Goal: Information Seeking & Learning: Check status

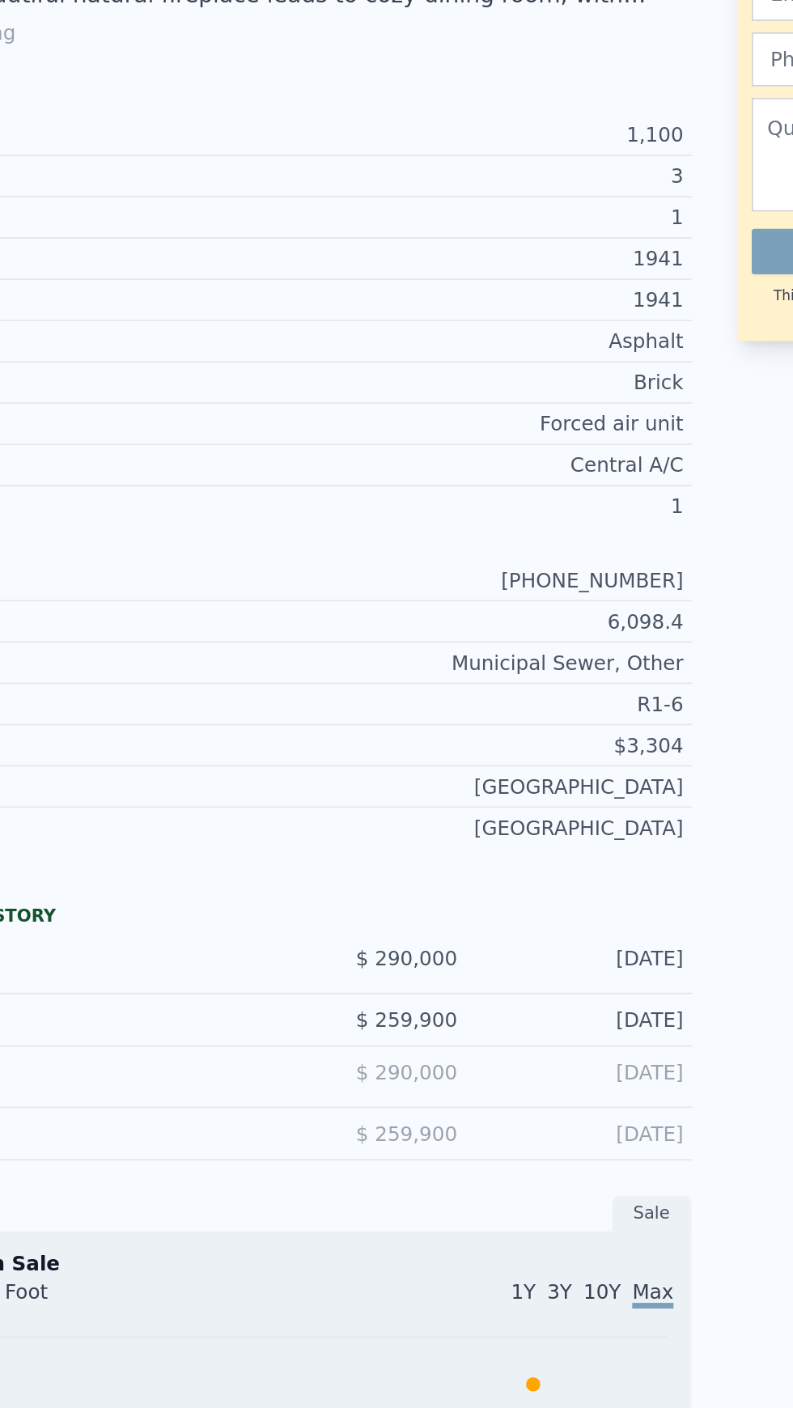
scroll to position [156, 0]
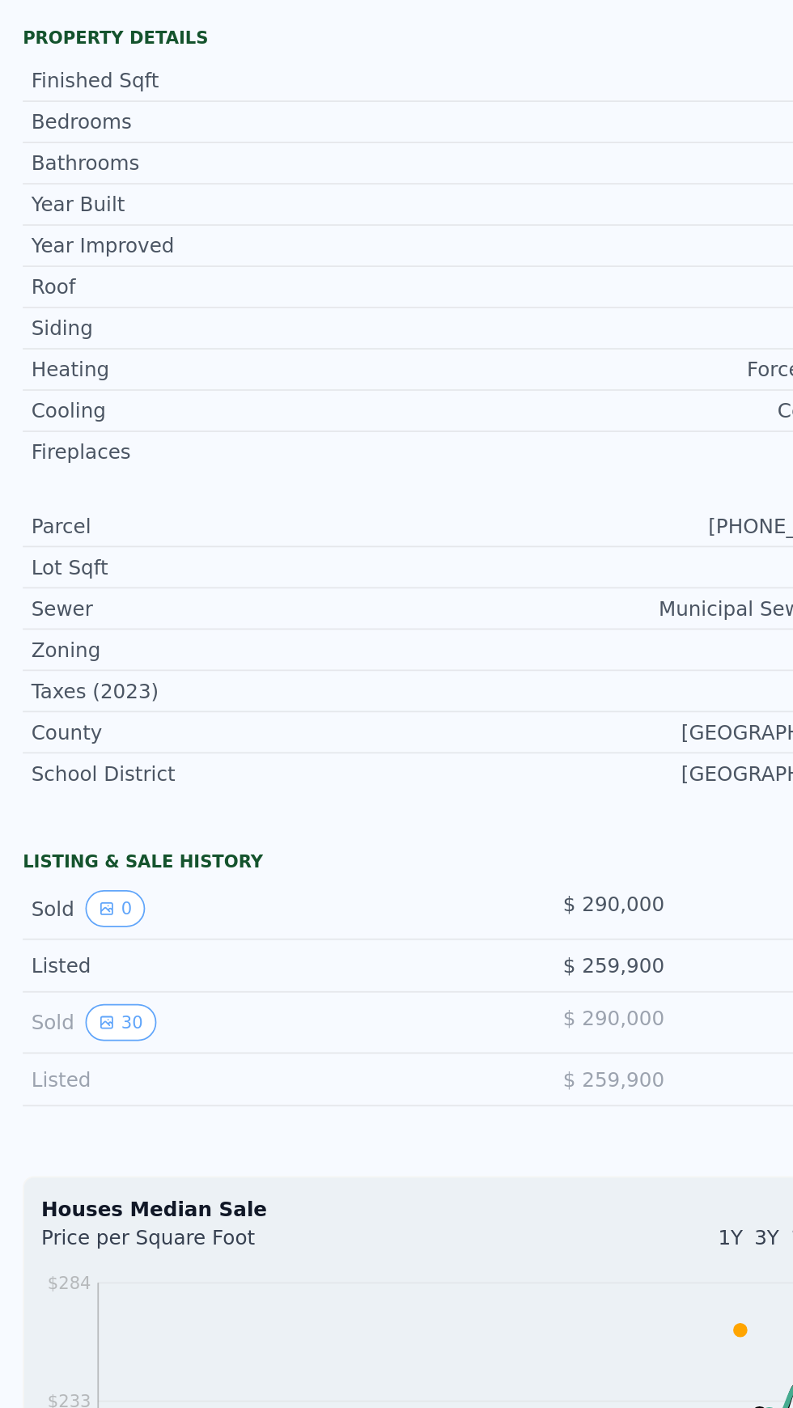
click at [67, 998] on button "30" at bounding box center [69, 1006] width 40 height 21
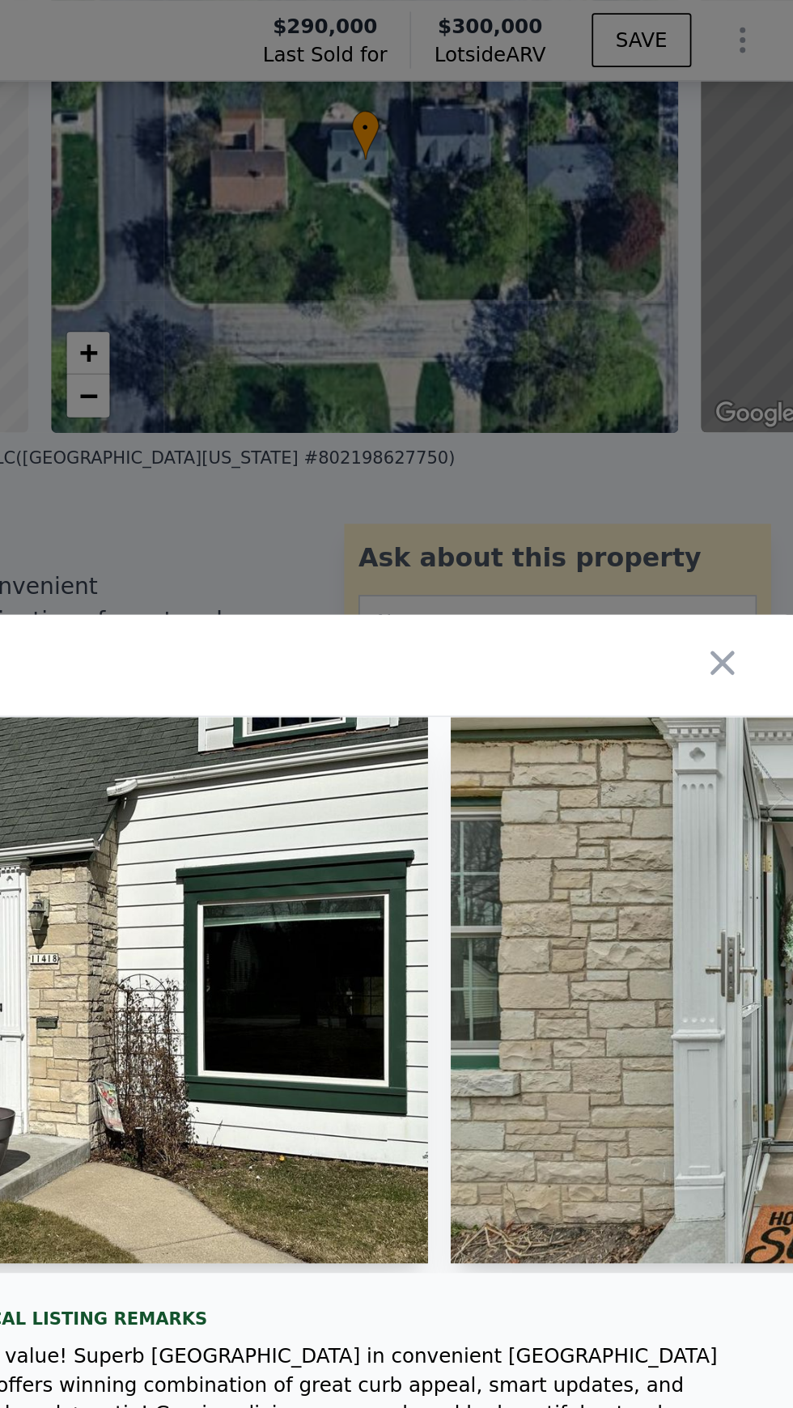
scroll to position [6, 0]
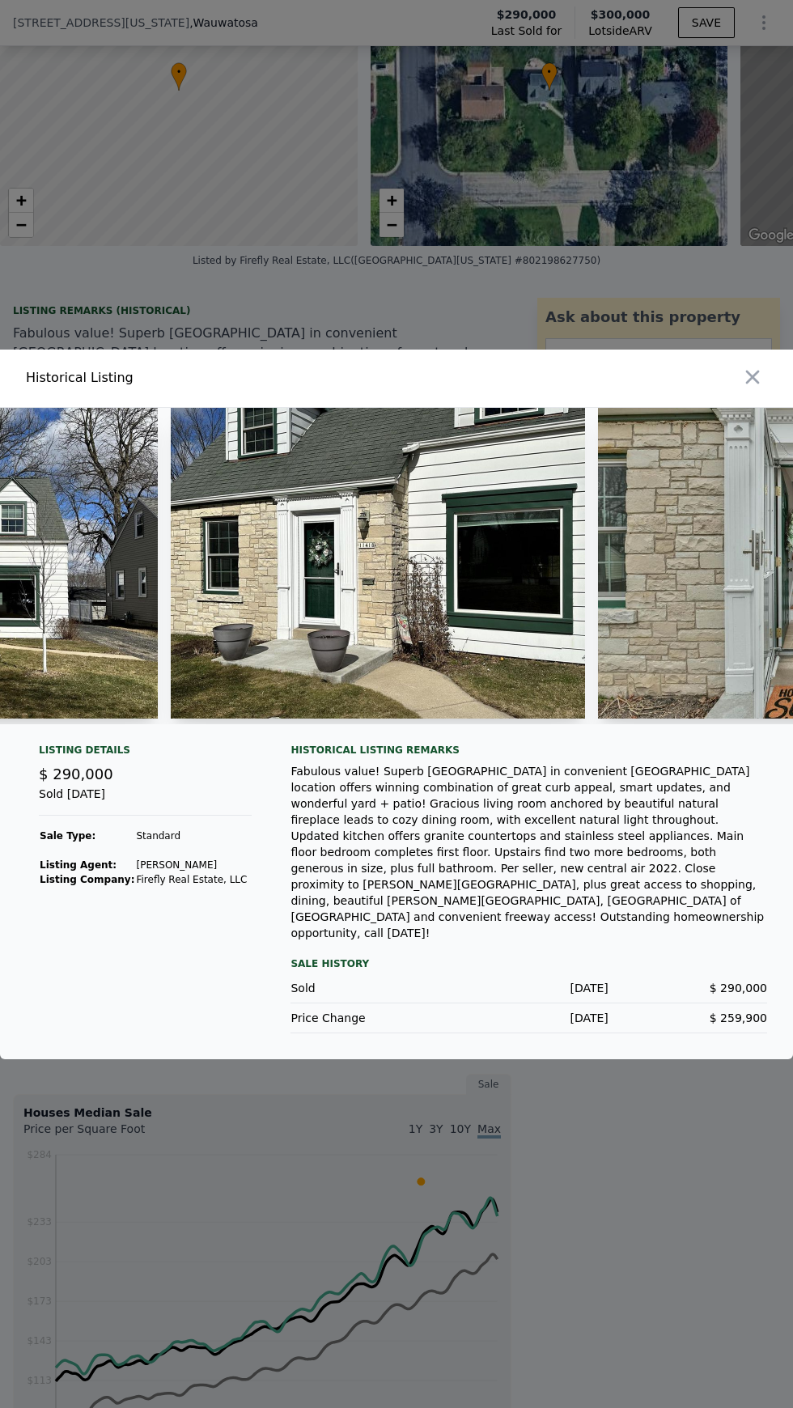
click at [759, 388] on icon "button" at bounding box center [752, 377] width 23 height 23
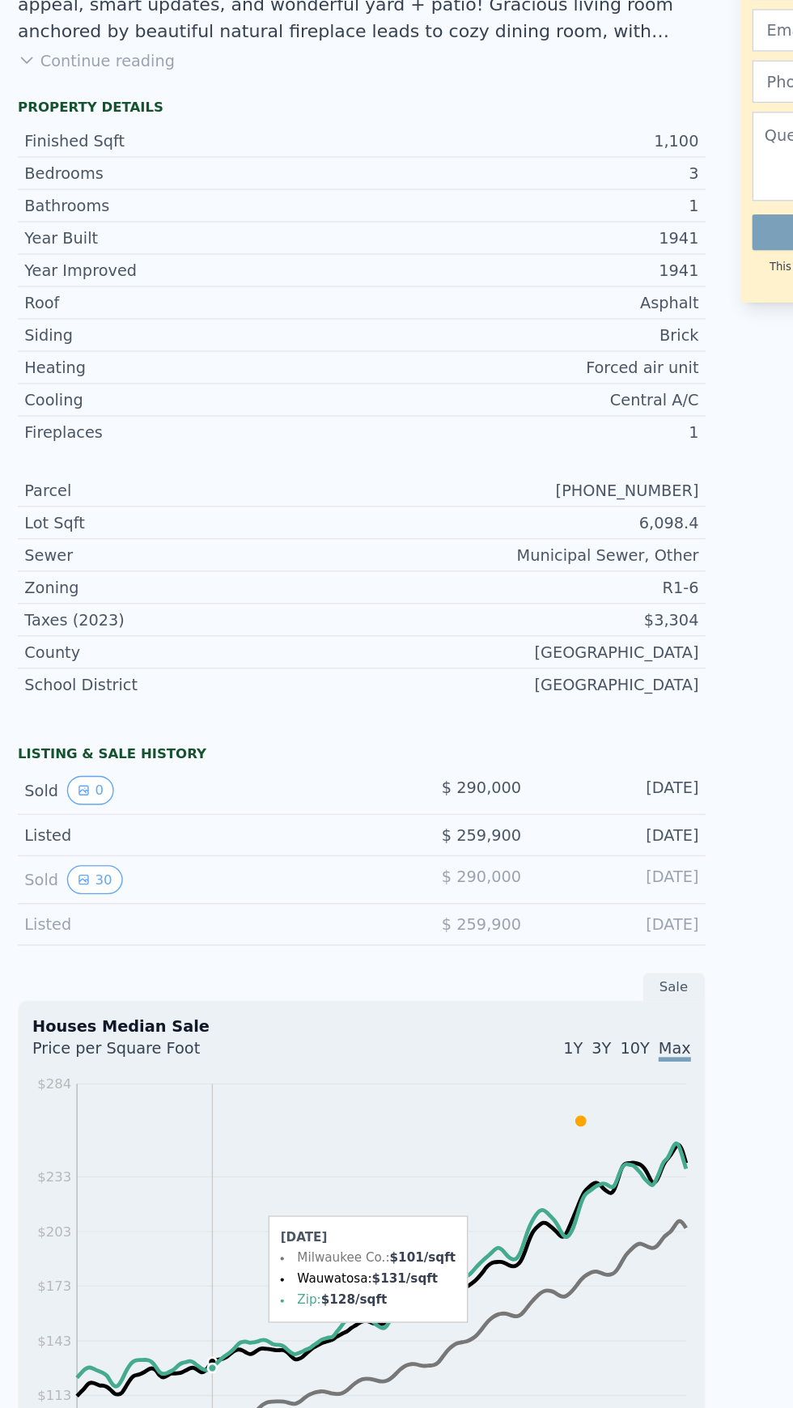
click at [57, 906] on button "30" at bounding box center [69, 901] width 40 height 21
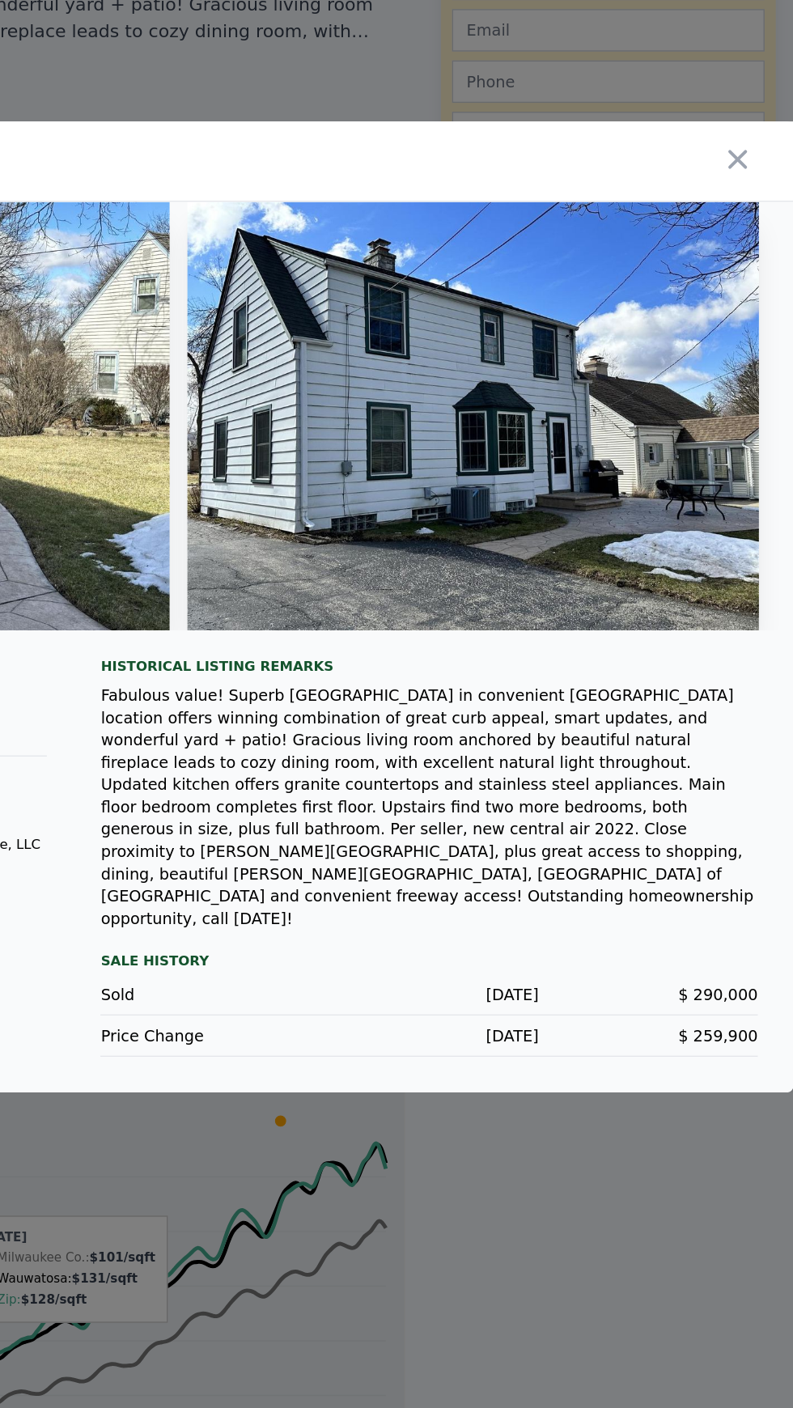
click at [756, 387] on icon "button" at bounding box center [753, 380] width 14 height 14
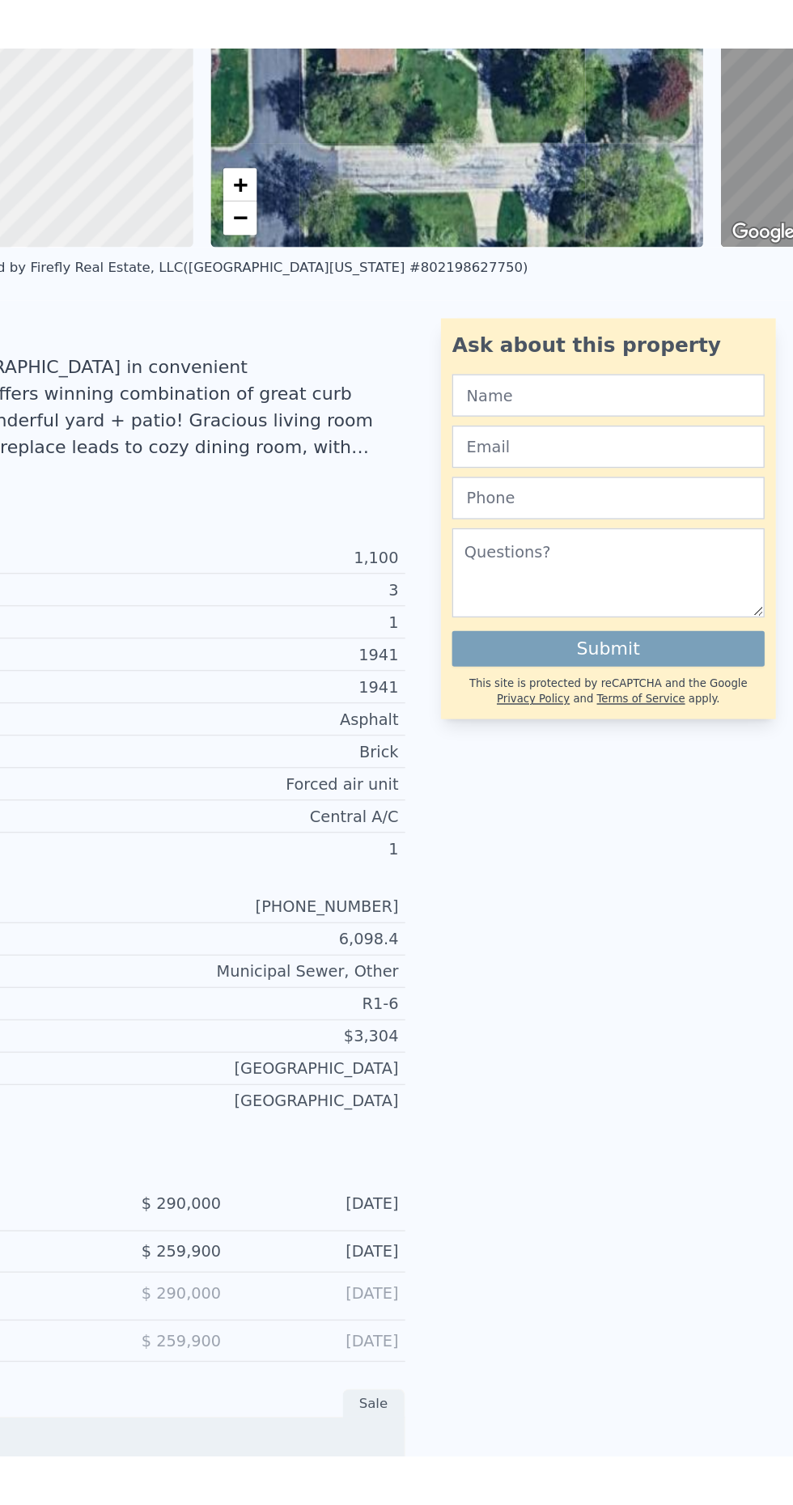
scroll to position [0, 0]
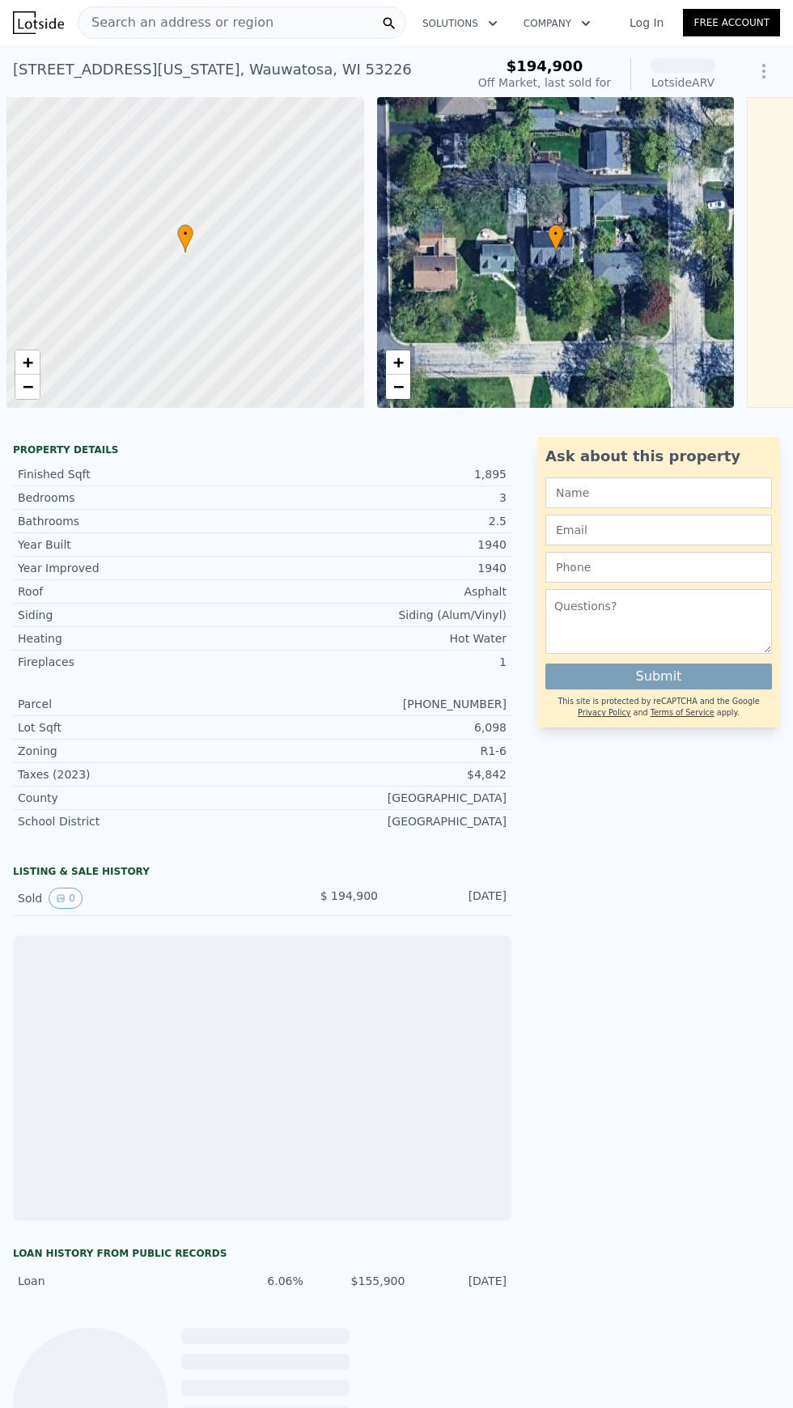
scroll to position [0, 6]
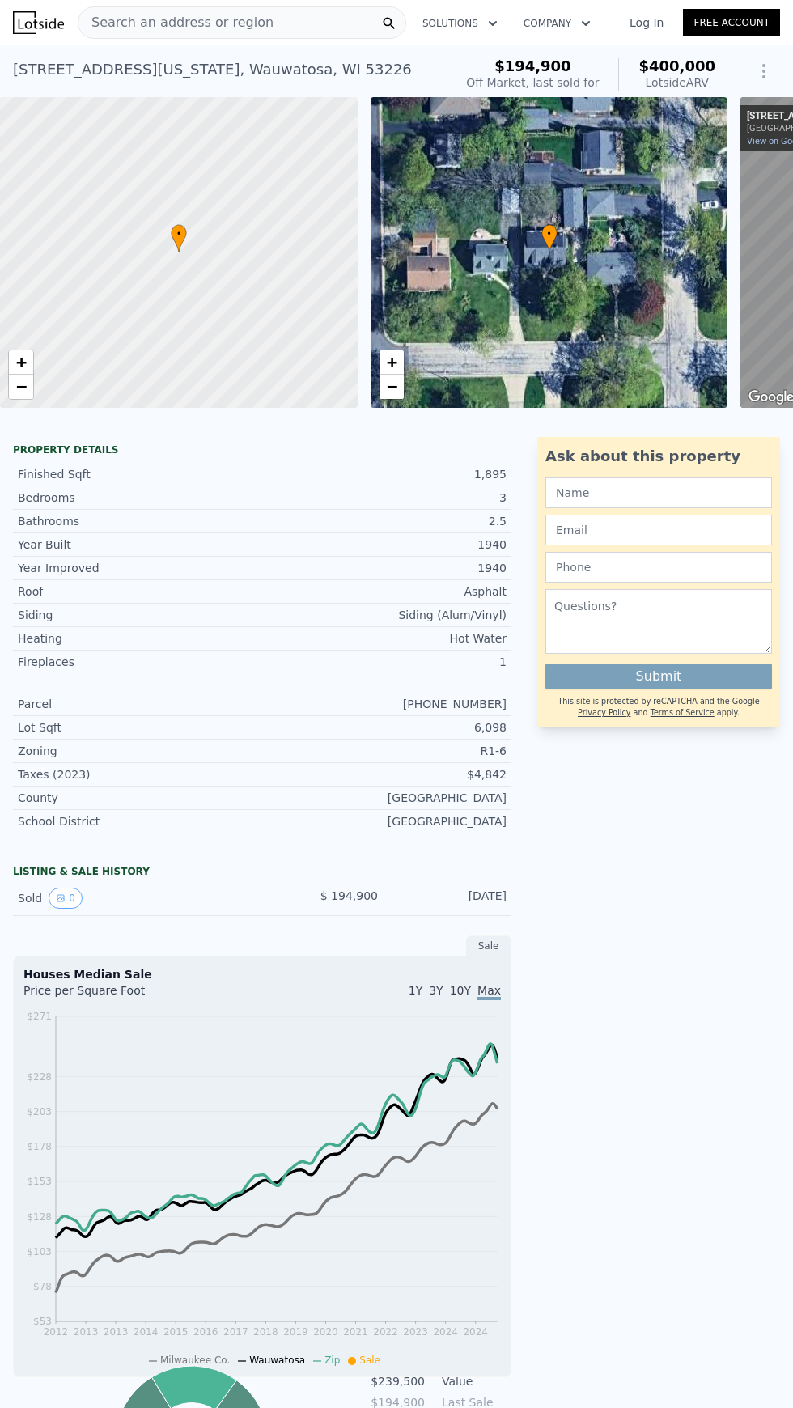
click at [69, 894] on button "0" at bounding box center [66, 898] width 34 height 21
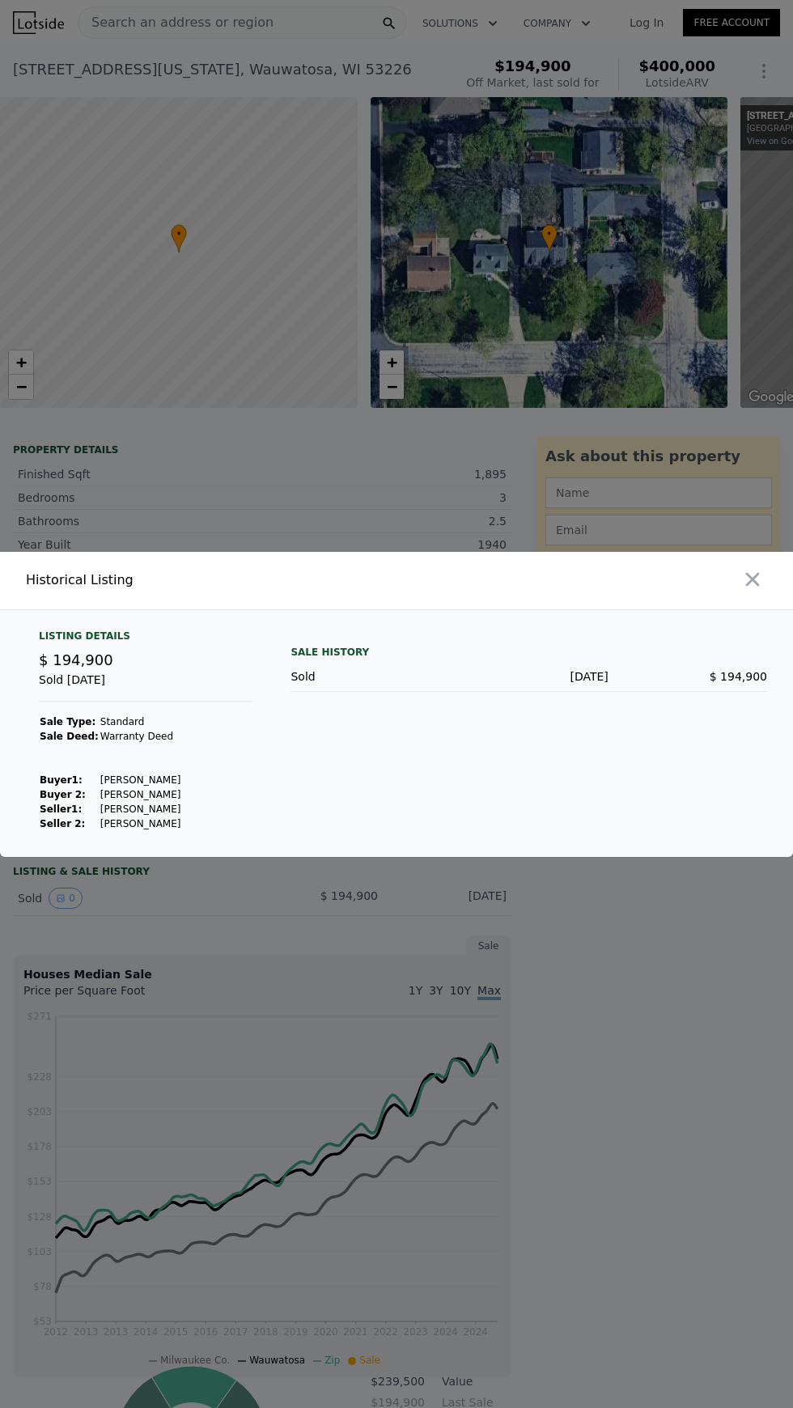
click at [186, 1032] on div at bounding box center [396, 704] width 793 height 1408
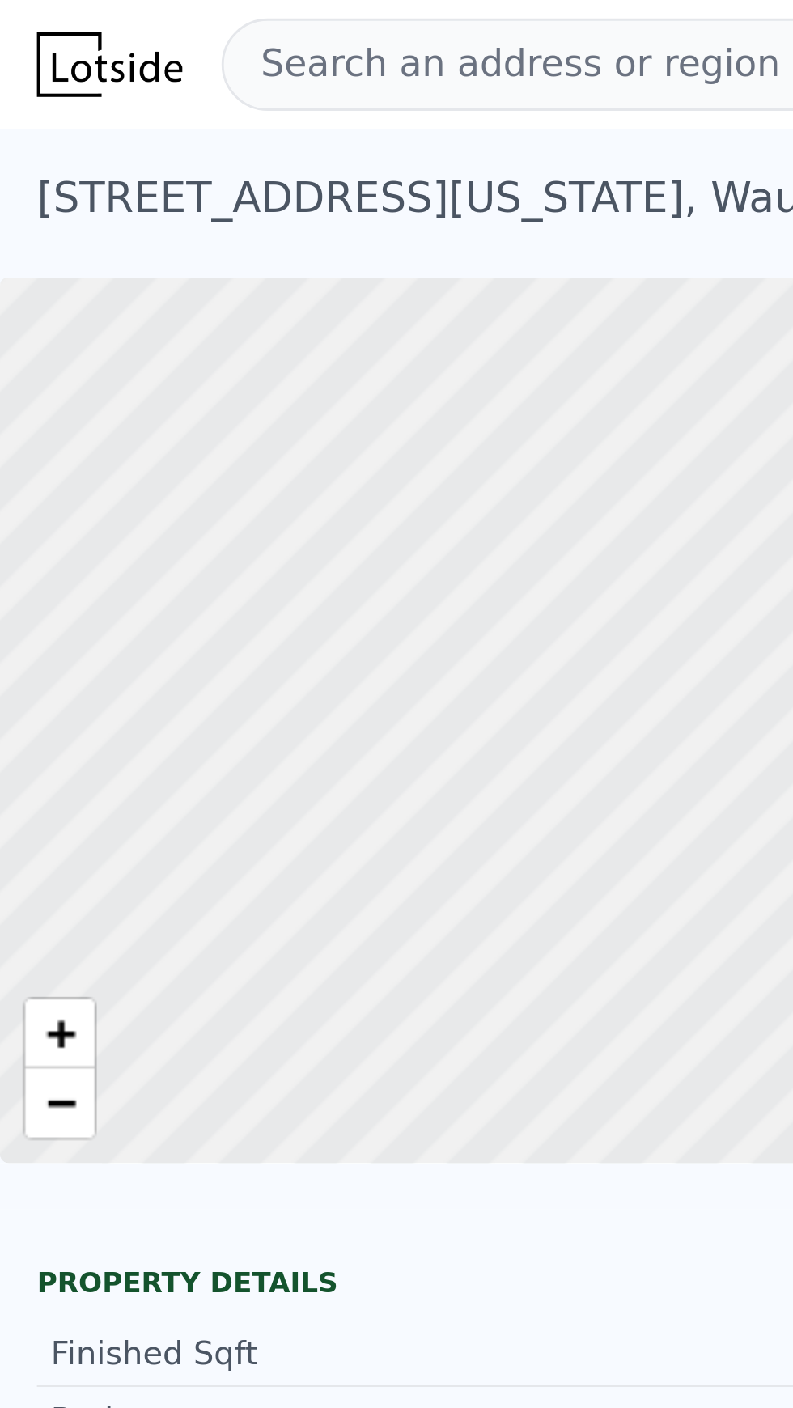
scroll to position [40, 0]
